Goal: Find specific page/section: Find specific page/section

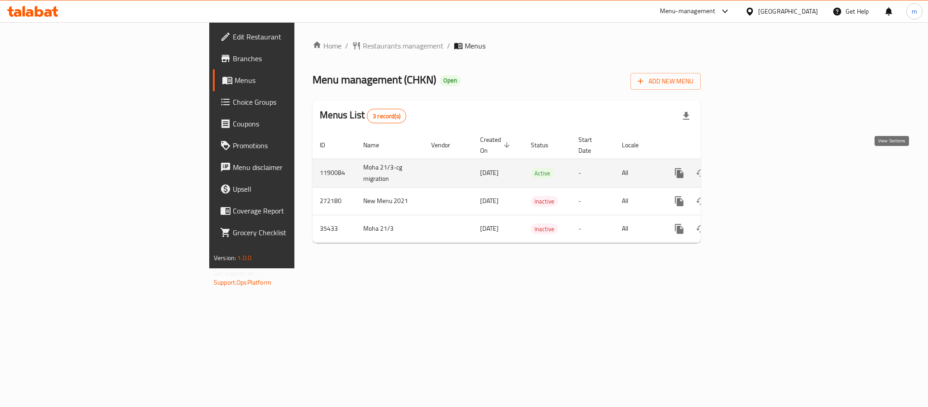
click at [750, 167] on icon "enhanced table" at bounding box center [744, 172] width 11 height 11
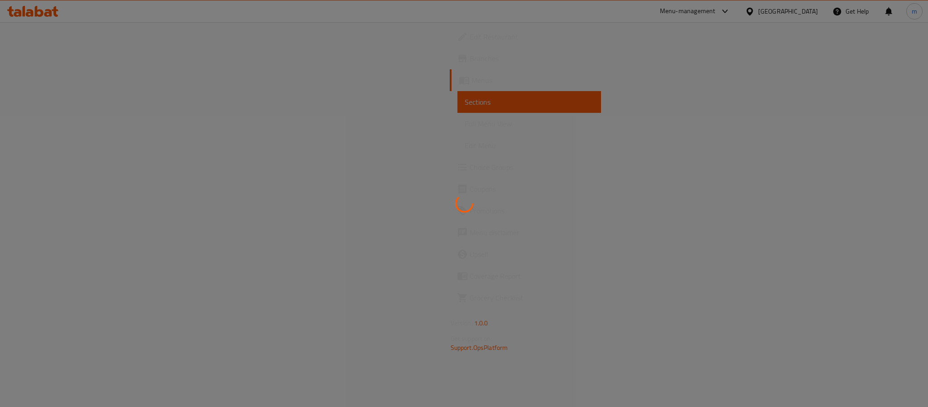
click at [256, 36] on div at bounding box center [464, 203] width 928 height 407
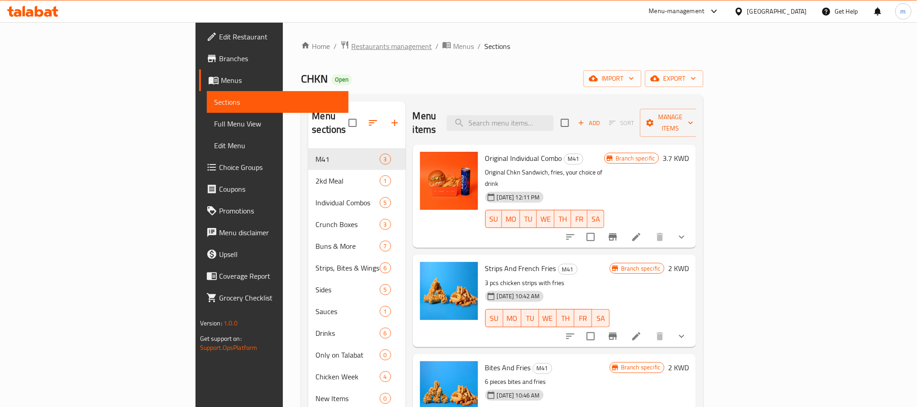
click at [351, 49] on span "Restaurants management" at bounding box center [391, 46] width 81 height 11
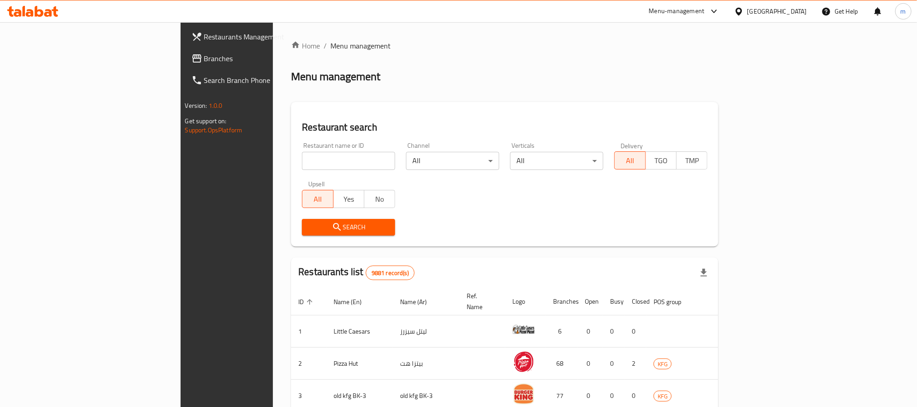
click at [302, 163] on input "search" at bounding box center [348, 161] width 93 height 18
paste input "5639"
type input "5639"
click at [309, 223] on span "Search" at bounding box center [348, 226] width 79 height 11
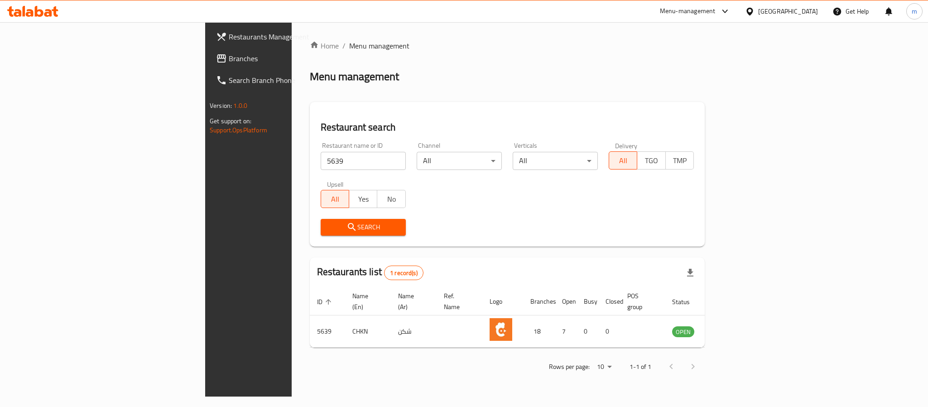
click at [32, 11] on icon at bounding box center [30, 13] width 8 height 8
